Goal: Information Seeking & Learning: Learn about a topic

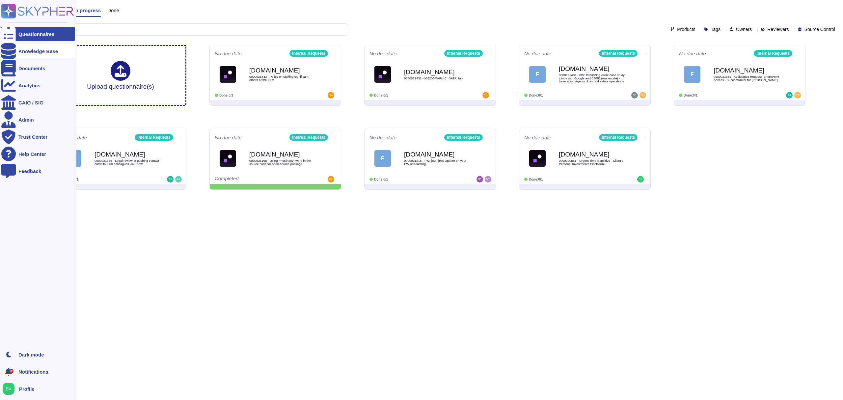
click at [27, 45] on div "Knowledge Base" at bounding box center [37, 51] width 73 height 14
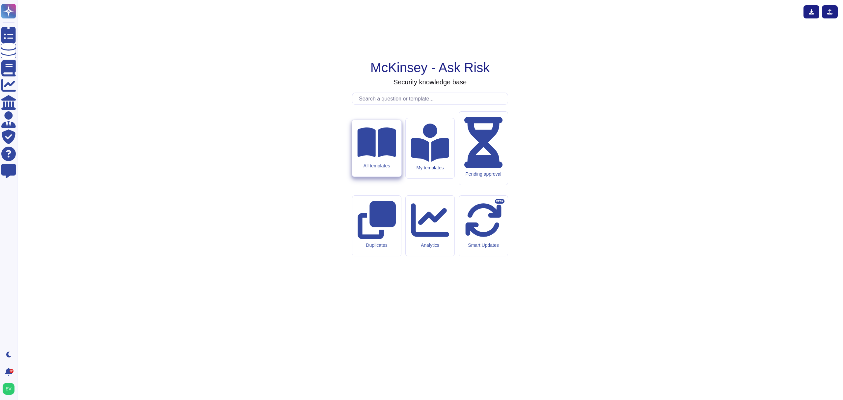
click at [370, 159] on icon at bounding box center [376, 142] width 39 height 34
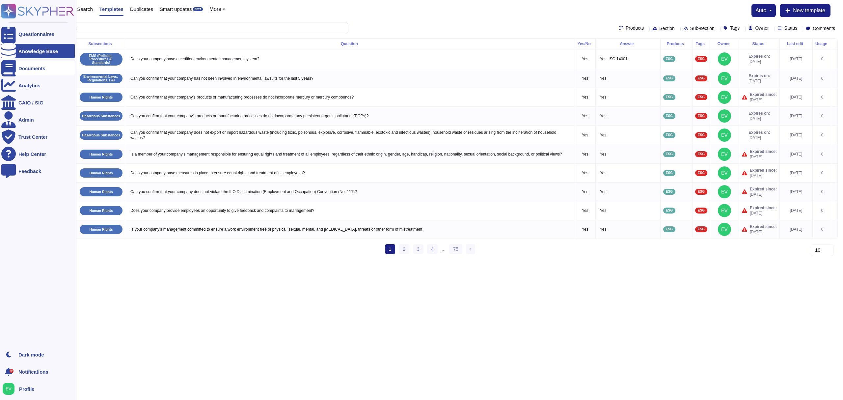
click at [20, 68] on div "Documents" at bounding box center [31, 68] width 27 height 5
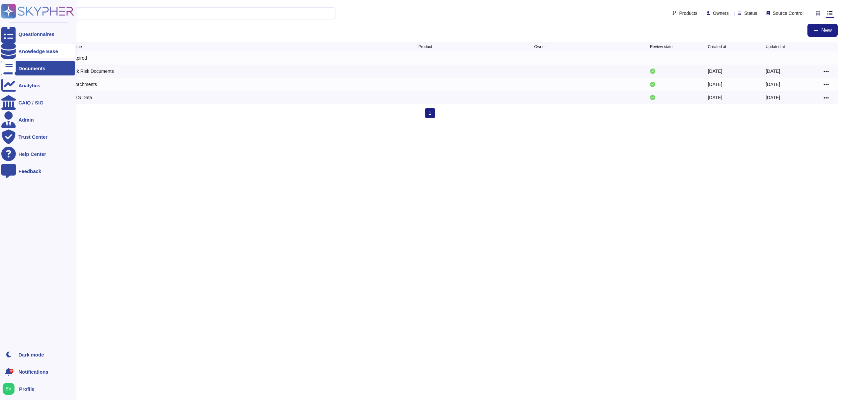
click at [51, 47] on div "Knowledge Base" at bounding box center [37, 51] width 73 height 14
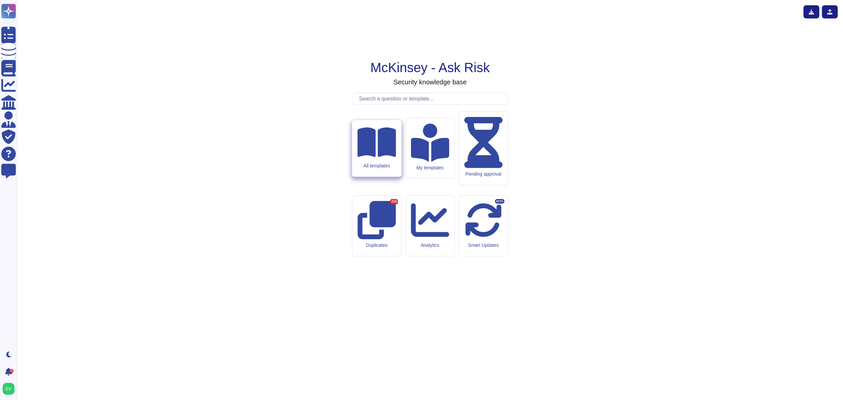
click at [369, 176] on div "All templates" at bounding box center [376, 148] width 49 height 57
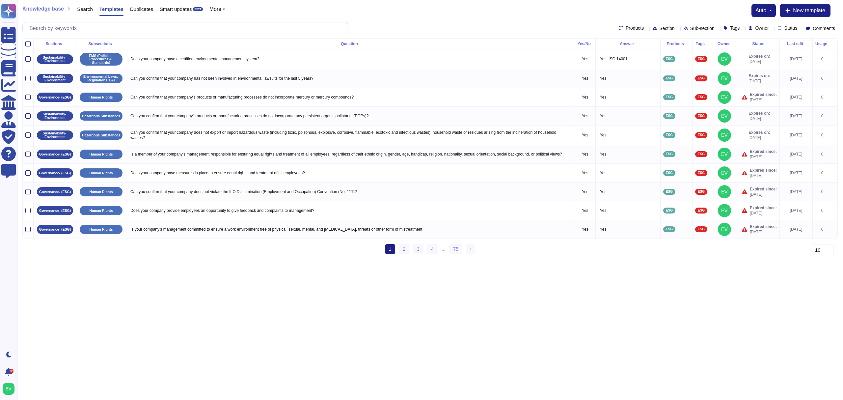
click at [625, 27] on span "Products" at bounding box center [634, 28] width 18 height 5
click at [619, 78] on div "Internal Requests" at bounding box center [647, 76] width 64 height 6
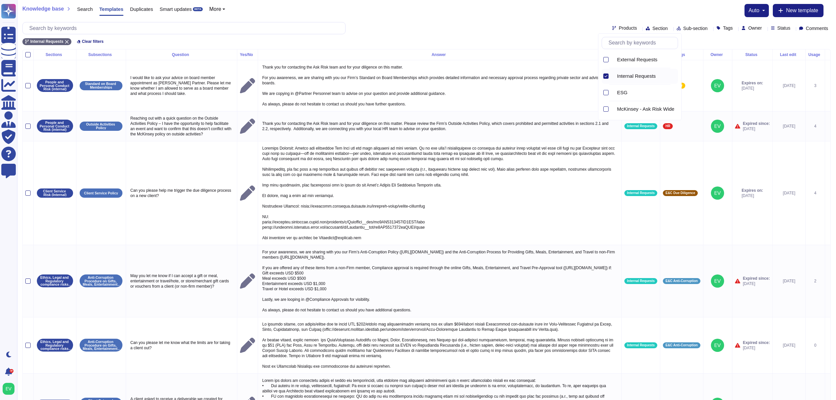
click at [488, 13] on div "Knowledge base Search Templates Duplicates Smart updates BETA More auto New tem…" at bounding box center [426, 10] width 809 height 13
click at [635, 33] on div "Products Section Sub-section Tags Owner Status Comments" at bounding box center [426, 28] width 809 height 12
click at [652, 29] on span "Section" at bounding box center [659, 28] width 15 height 5
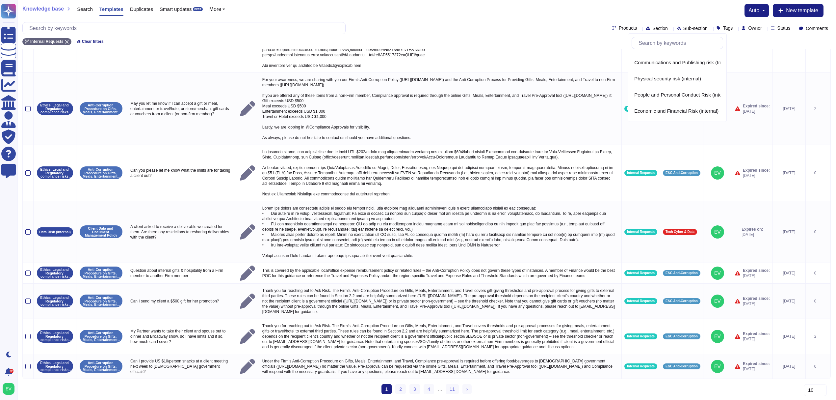
scroll to position [194, 0]
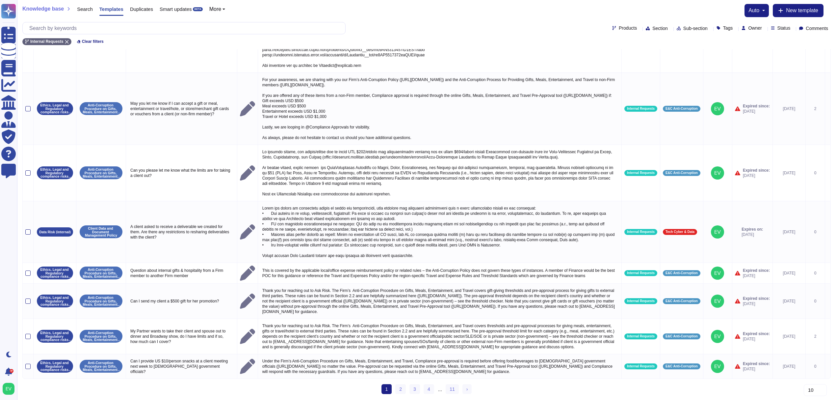
click at [485, 27] on div "Products Section Sub-section Tags Owner Status Comments" at bounding box center [426, 28] width 809 height 12
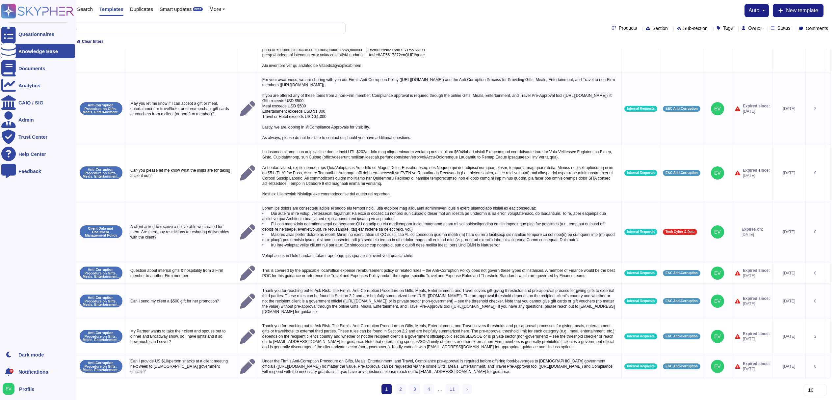
click at [32, 53] on div "Knowledge Base" at bounding box center [37, 51] width 73 height 14
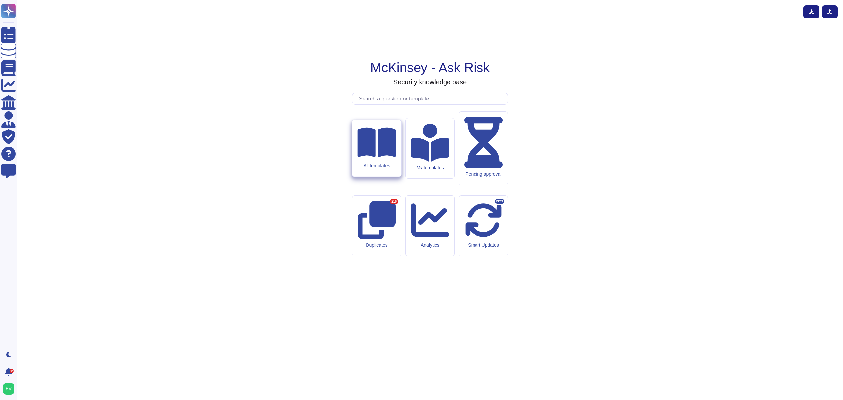
click at [380, 169] on div "All templates" at bounding box center [376, 166] width 39 height 6
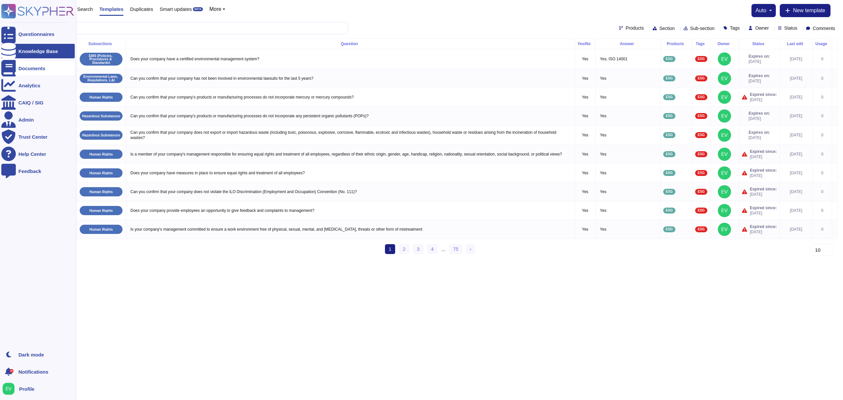
click at [15, 69] on div at bounding box center [8, 68] width 14 height 14
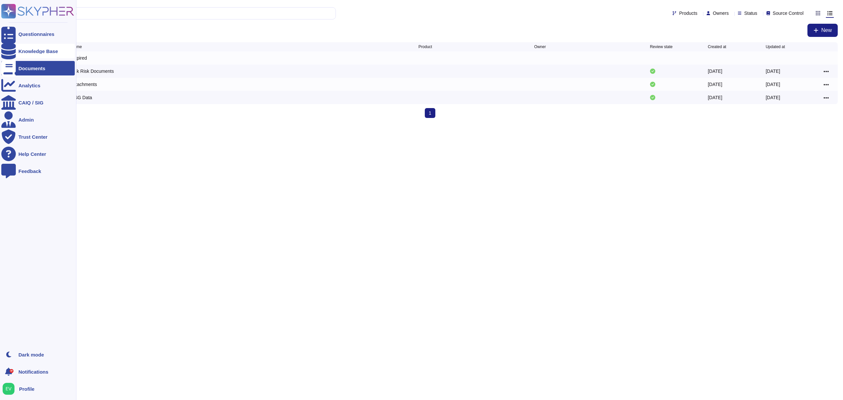
click at [41, 51] on div "Knowledge Base" at bounding box center [38, 51] width 40 height 5
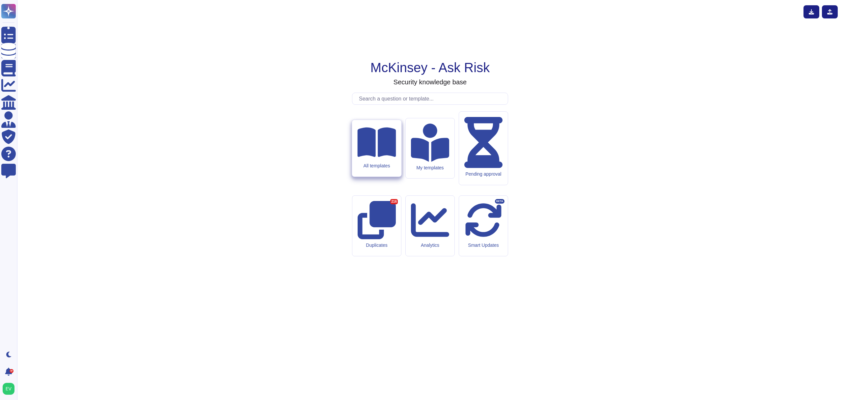
click at [358, 176] on div "All templates" at bounding box center [376, 148] width 49 height 57
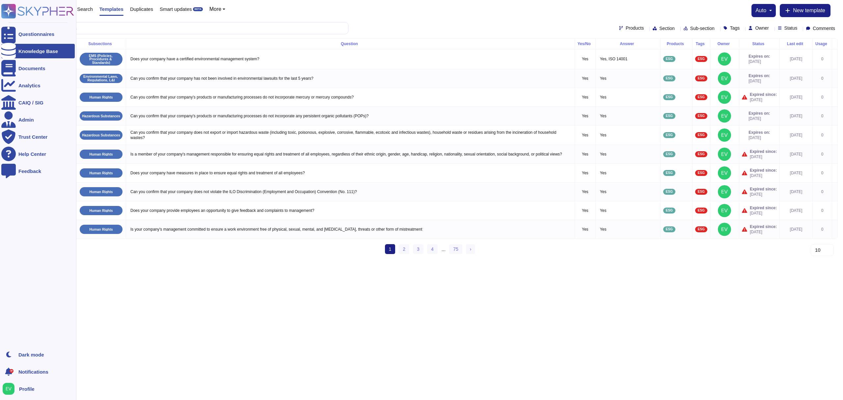
click at [16, 50] on div "Knowledge Base" at bounding box center [37, 51] width 73 height 14
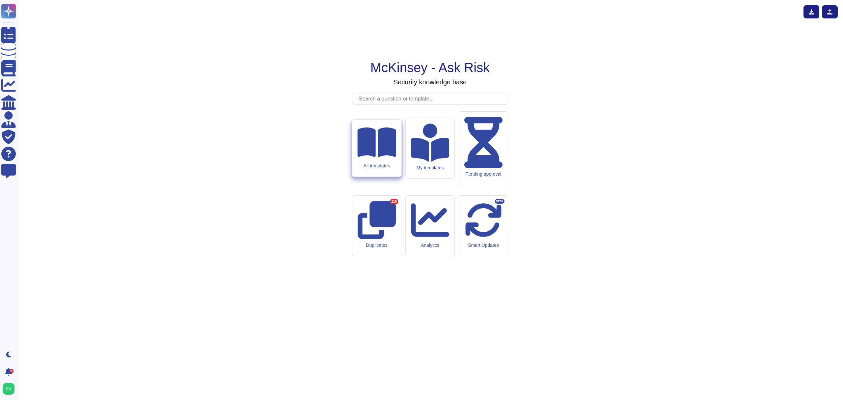
click at [385, 169] on div "All templates" at bounding box center [376, 166] width 39 height 6
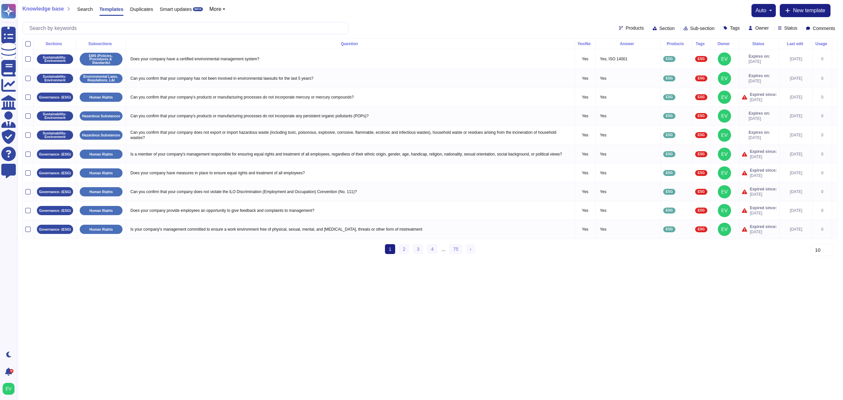
click at [607, 31] on div "Products Section Sub-section Tags Owner Status Comments" at bounding box center [429, 28] width 815 height 12
click at [625, 30] on span "Products" at bounding box center [634, 28] width 18 height 5
type input "in"
click at [640, 60] on span "Internal Requests" at bounding box center [636, 60] width 39 height 6
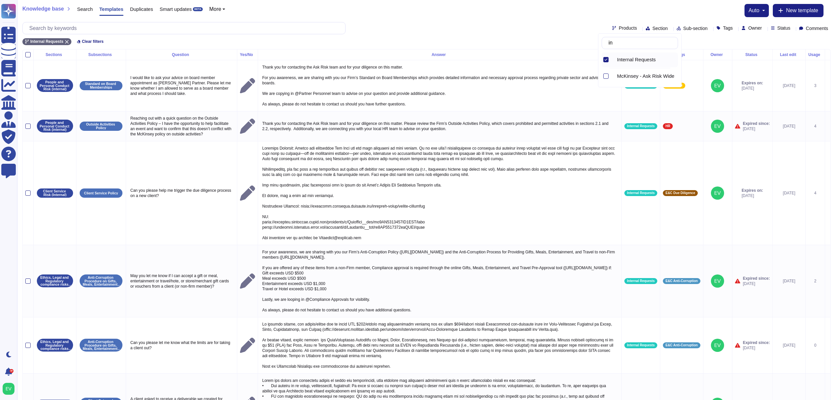
click at [652, 31] on span "Section" at bounding box center [659, 28] width 15 height 5
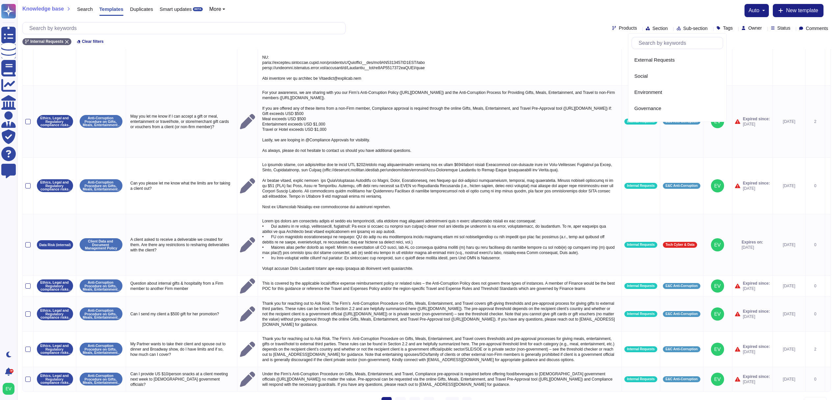
scroll to position [161, 0]
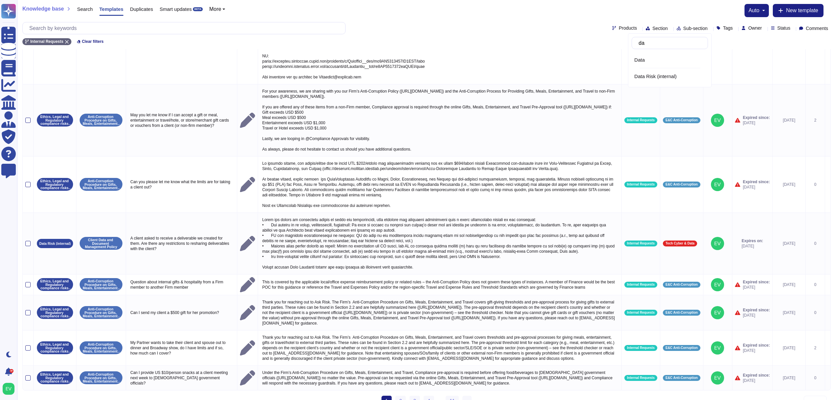
type input "dat"
click at [663, 79] on span "Data Risk (internal)" at bounding box center [655, 76] width 42 height 6
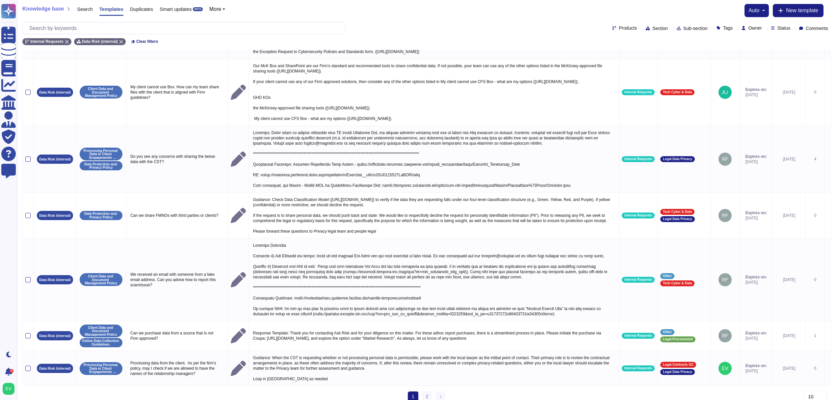
scroll to position [0, 0]
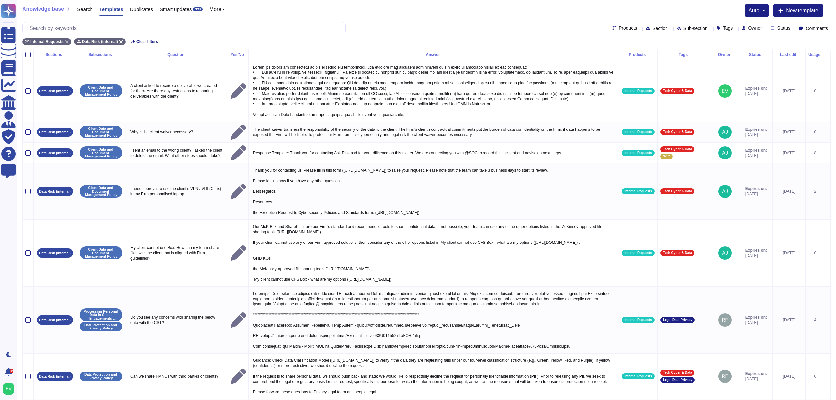
click at [683, 30] on span "Sub-section" at bounding box center [695, 28] width 24 height 5
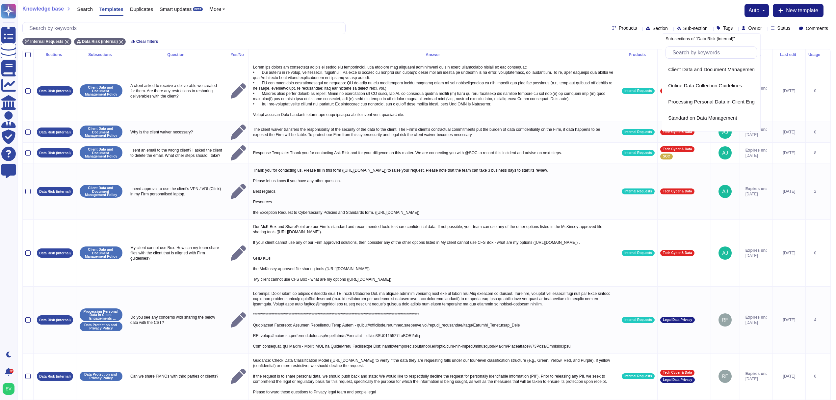
click at [513, 26] on div "Products Section Sub-section Tags Owner Status Comments" at bounding box center [426, 28] width 809 height 12
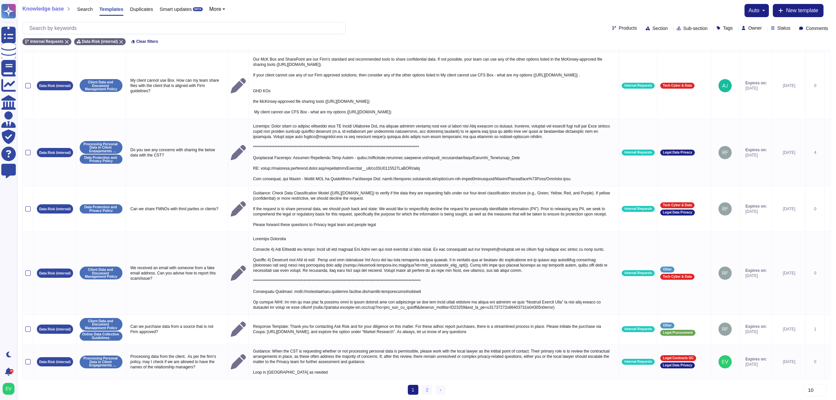
scroll to position [199, 0]
click at [423, 392] on link "2" at bounding box center [427, 390] width 11 height 10
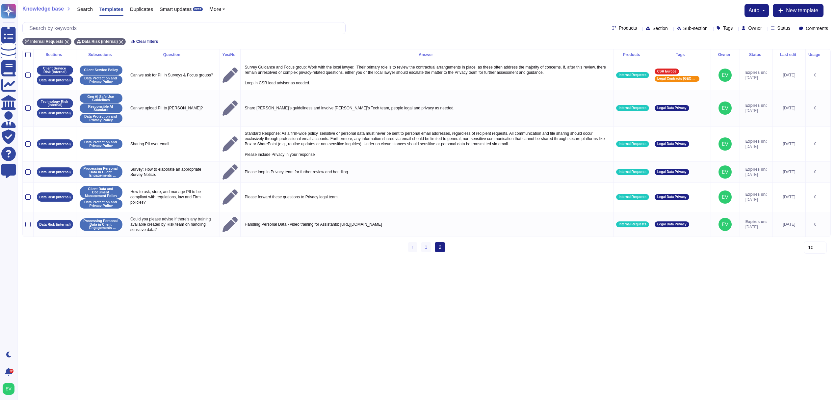
scroll to position [0, 0]
click at [430, 252] on link "1" at bounding box center [429, 247] width 11 height 10
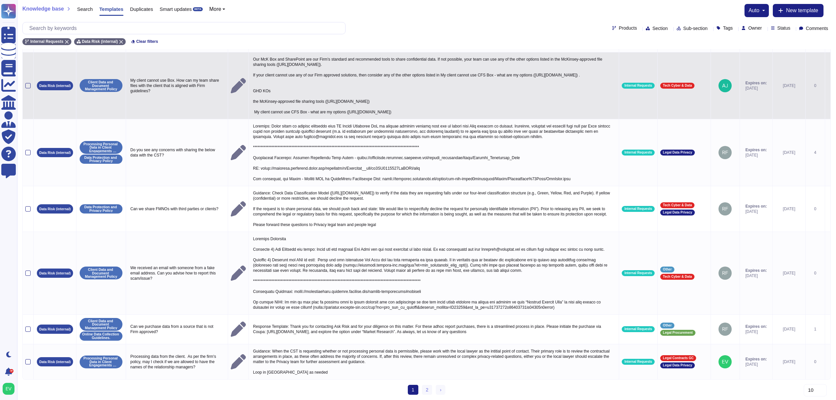
scroll to position [199, 0]
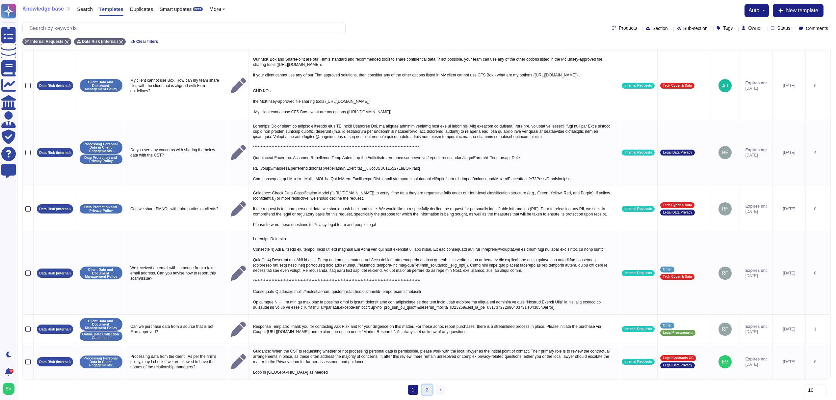
click at [425, 392] on link "2" at bounding box center [427, 390] width 11 height 10
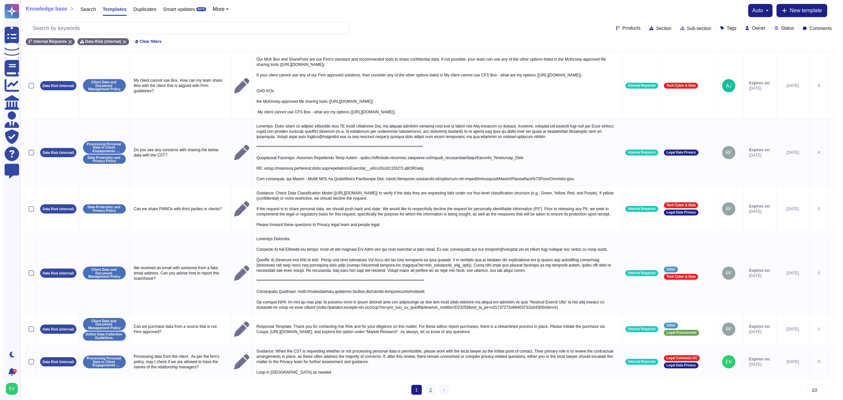
scroll to position [0, 0]
